Goal: Find specific page/section: Find specific page/section

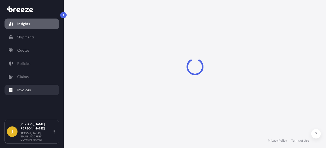
select select "2025"
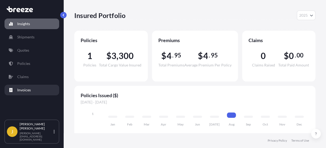
click at [39, 91] on link "Invoices" at bounding box center [32, 90] width 55 height 11
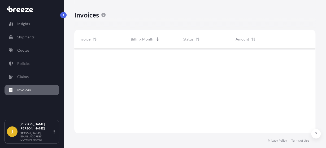
scroll to position [104, 241]
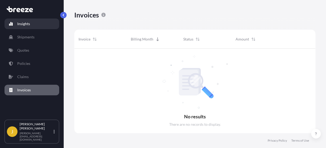
click at [24, 25] on p "Insights" at bounding box center [23, 23] width 13 height 5
select select "2025"
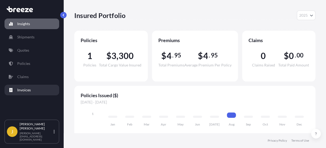
click at [31, 89] on link "Invoices" at bounding box center [32, 90] width 55 height 11
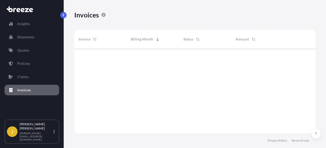
scroll to position [104, 241]
